Goal: Information Seeking & Learning: Check status

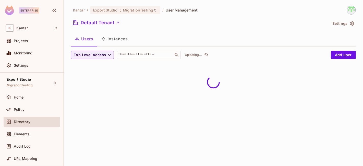
click at [119, 35] on button "Instances" at bounding box center [114, 38] width 34 height 13
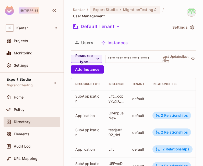
scroll to position [209, 0]
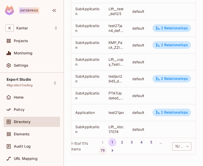
click at [107, 150] on button "79" at bounding box center [102, 150] width 8 height 8
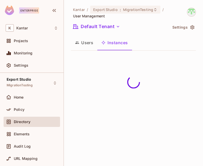
scroll to position [0, 0]
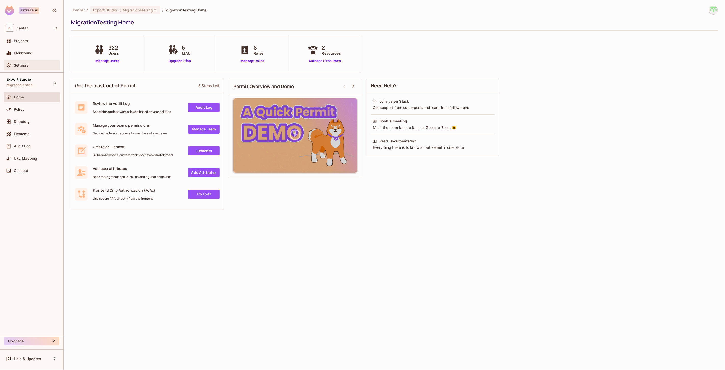
click at [31, 66] on div "Settings" at bounding box center [36, 65] width 44 height 4
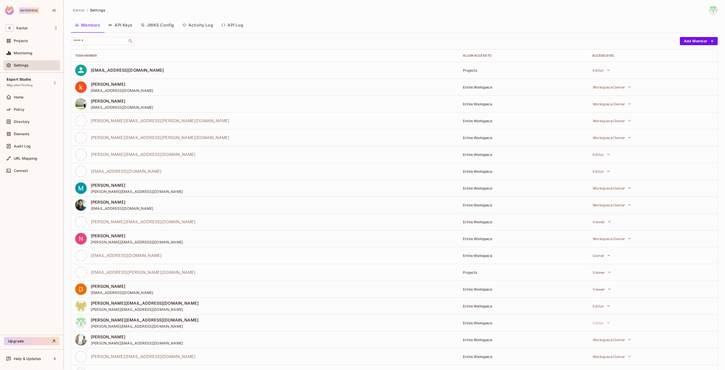
click at [233, 28] on button "API Log" at bounding box center [232, 25] width 30 height 13
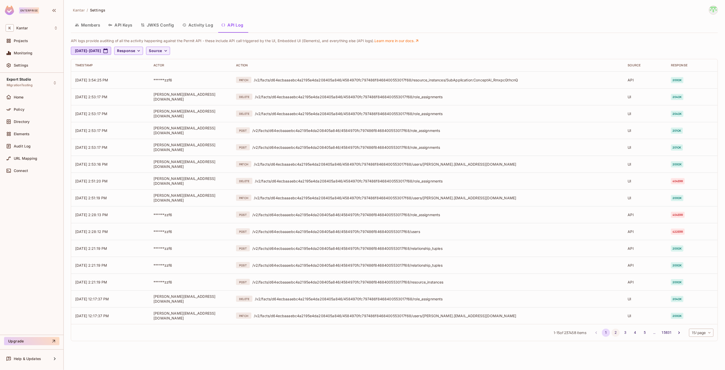
click at [362, 166] on button "2" at bounding box center [616, 333] width 8 height 8
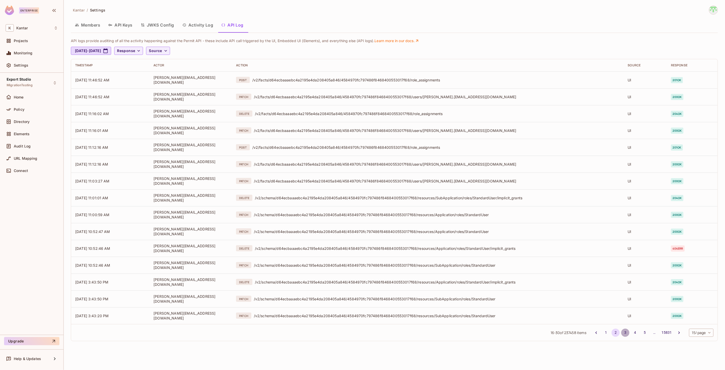
click at [362, 166] on button "3" at bounding box center [626, 333] width 8 height 8
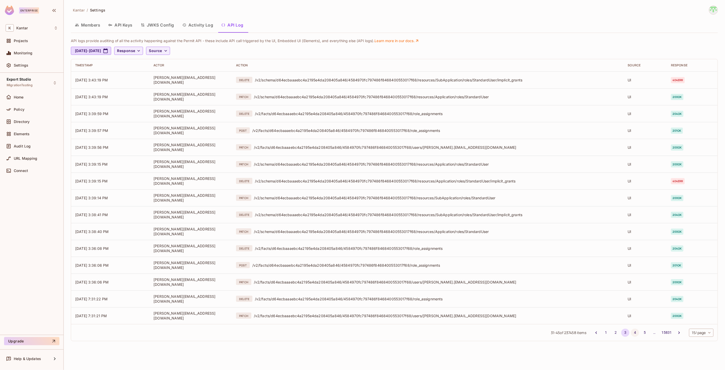
click at [362, 166] on button "4" at bounding box center [635, 333] width 8 height 8
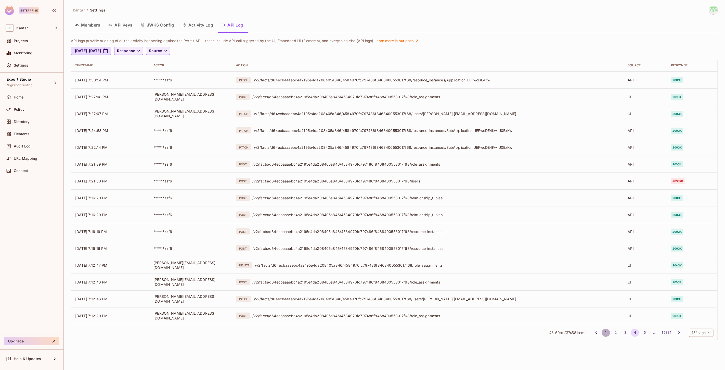
click at [362, 166] on button "1" at bounding box center [606, 333] width 8 height 8
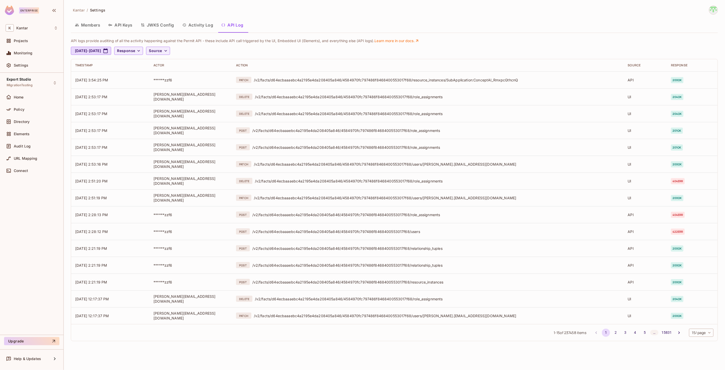
click at [362, 166] on div "…" at bounding box center [655, 332] width 8 height 5
click at [362, 166] on button "15831" at bounding box center [667, 333] width 14 height 8
